Goal: Task Accomplishment & Management: Use online tool/utility

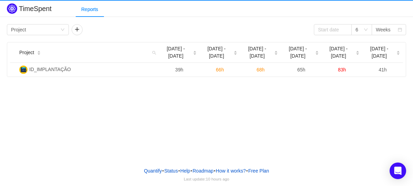
click at [42, 36] on div "Group by Project 6 Weeks Project [DATE] - [DATE] Sep [DATE] - [DATE] - [DATE] -…" at bounding box center [206, 50] width 399 height 53
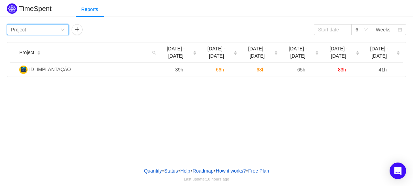
click at [46, 30] on div "Group by Project" at bounding box center [35, 29] width 49 height 10
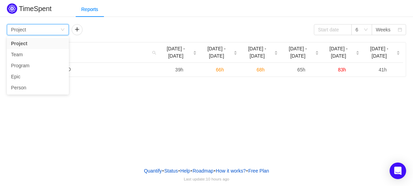
click at [124, 103] on div "TimeSpent Reports Group by Project 6 Weeks Project [DATE] - [DATE] Sep [DATE] -…" at bounding box center [206, 80] width 413 height 161
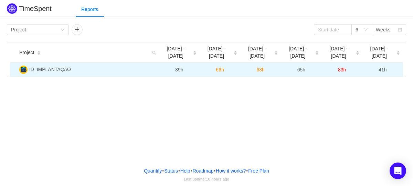
click at [56, 68] on span "ID_IMPLANTAÇÃO" at bounding box center [50, 69] width 42 height 6
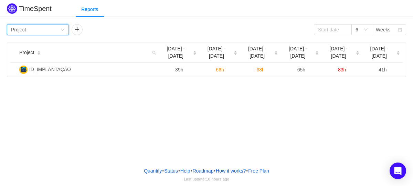
click at [42, 28] on div "Group by Project" at bounding box center [35, 29] width 49 height 10
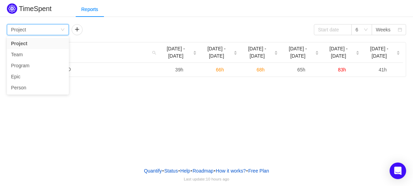
click at [134, 92] on div "TimeSpent Reports Group by Project 6 Weeks Project [DATE] - [DATE] Sep [DATE] -…" at bounding box center [206, 80] width 413 height 161
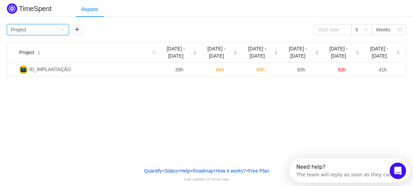
click at [43, 30] on div "Group by Project" at bounding box center [35, 29] width 49 height 10
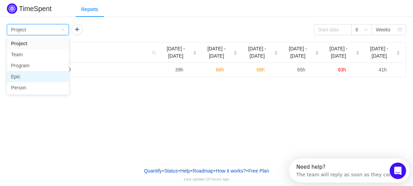
click at [36, 76] on li "Epic" at bounding box center [38, 76] width 62 height 11
